Goal: Transaction & Acquisition: Purchase product/service

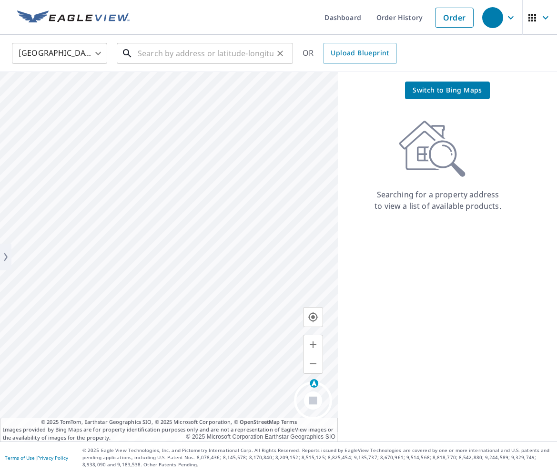
click at [225, 56] on input "text" at bounding box center [206, 53] width 136 height 27
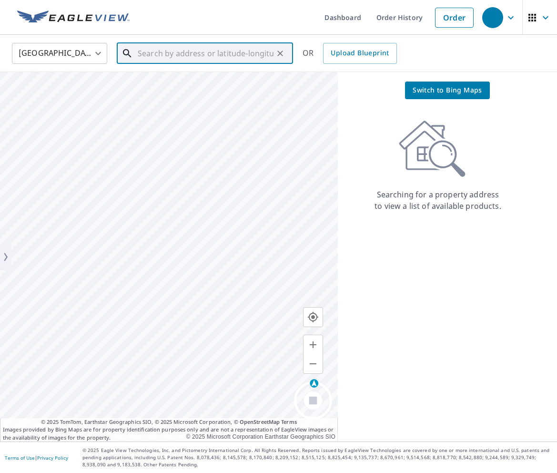
paste input "30.01406, -95.51138"
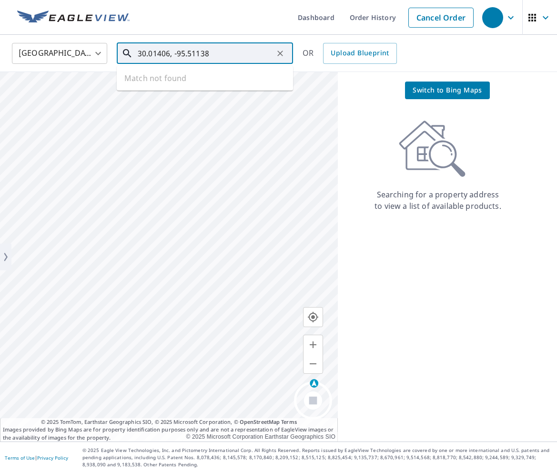
type input "30.01406, -95.51138"
